Goal: Task Accomplishment & Management: Use online tool/utility

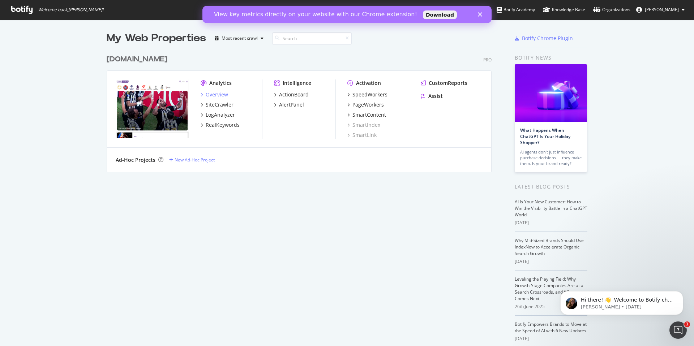
click at [226, 95] on div "Overview" at bounding box center [217, 94] width 22 height 7
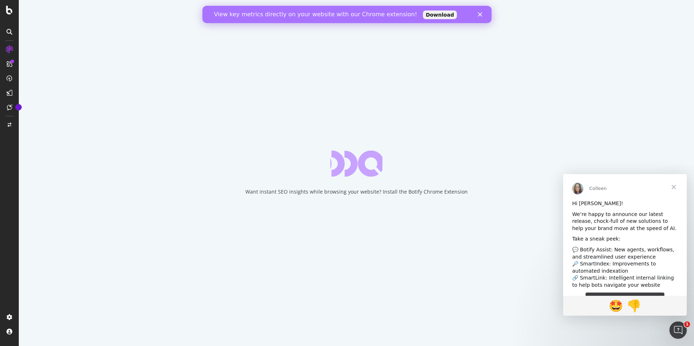
click at [483, 13] on div "Close" at bounding box center [481, 14] width 7 height 4
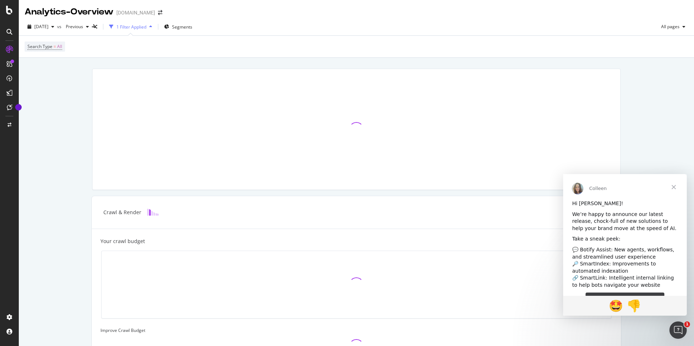
click at [674, 190] on span "Close" at bounding box center [674, 187] width 26 height 26
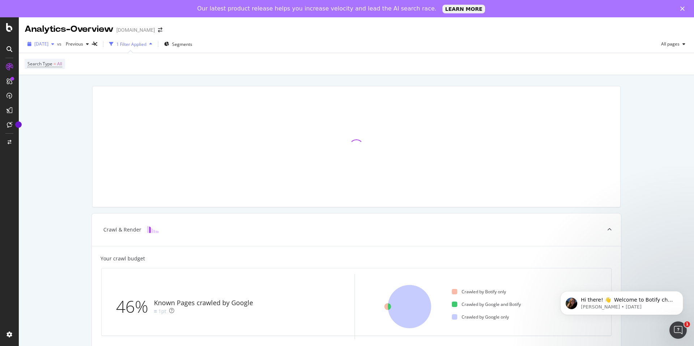
click at [48, 42] on span "[DATE]" at bounding box center [41, 44] width 14 height 6
click at [30, 128] on div "CustomReports" at bounding box center [44, 128] width 35 height 7
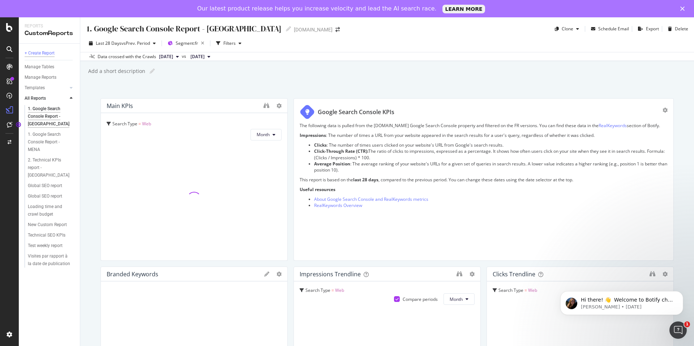
click at [50, 54] on div "+ Create Report" at bounding box center [40, 54] width 30 height 8
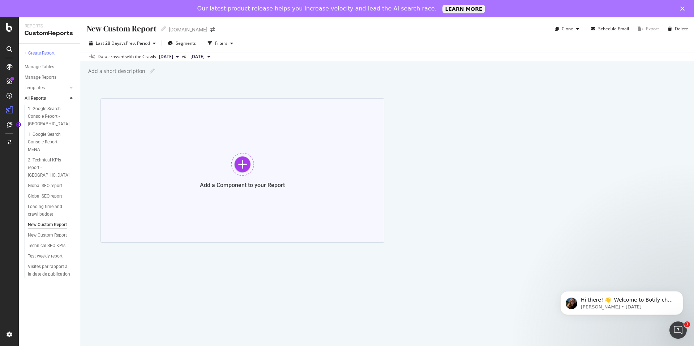
click at [251, 166] on div at bounding box center [242, 164] width 23 height 23
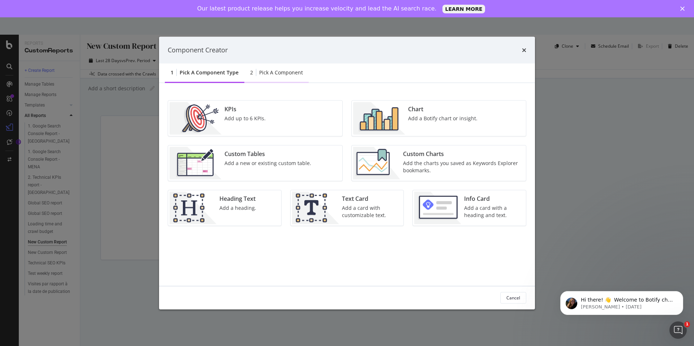
click at [290, 72] on div "Pick a Component" at bounding box center [281, 72] width 44 height 7
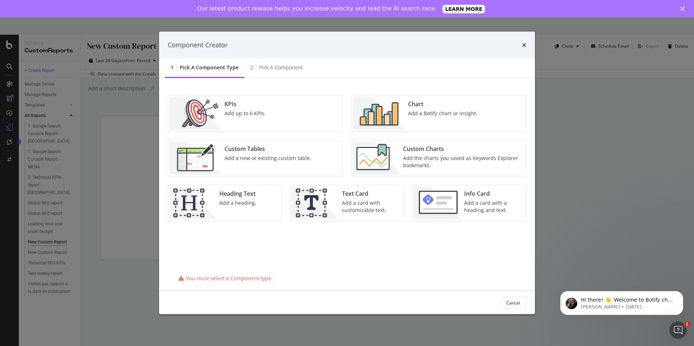
click at [464, 113] on div "Add a Botify chart or insight." at bounding box center [442, 113] width 69 height 7
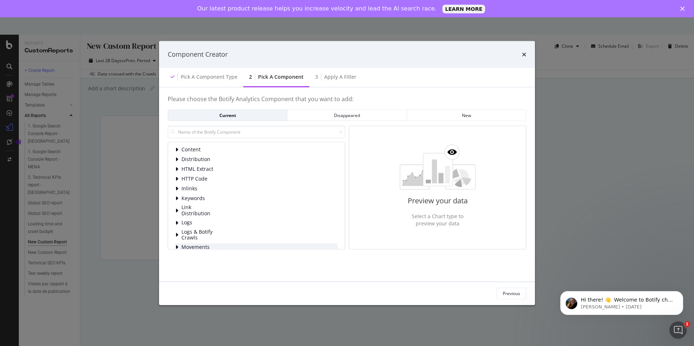
click at [178, 247] on div "modal" at bounding box center [177, 247] width 4 height 7
click at [178, 247] on icon "modal" at bounding box center [177, 247] width 4 height 6
click at [202, 158] on span "Distribution" at bounding box center [197, 160] width 32 height 6
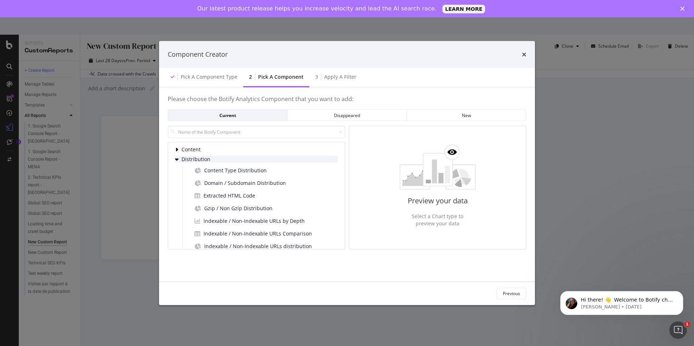
click at [202, 158] on span "Distribution" at bounding box center [197, 160] width 32 height 6
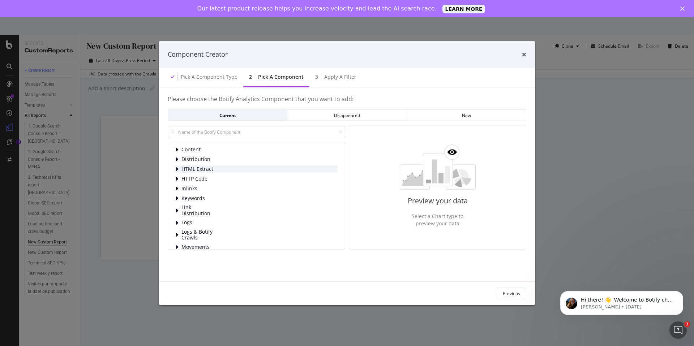
click at [197, 167] on span "HTML Extract" at bounding box center [197, 169] width 32 height 6
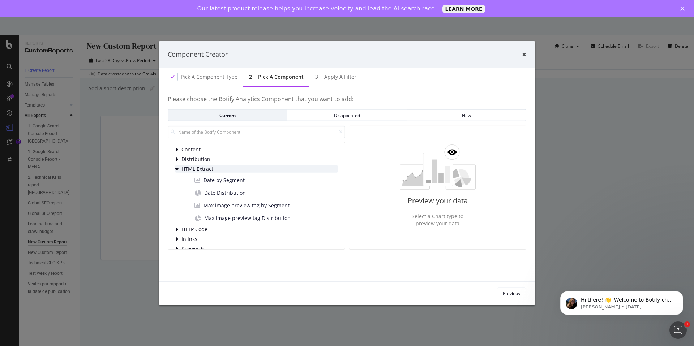
click at [197, 167] on span "HTML Extract" at bounding box center [197, 169] width 32 height 6
